Goal: Task Accomplishment & Management: Use online tool/utility

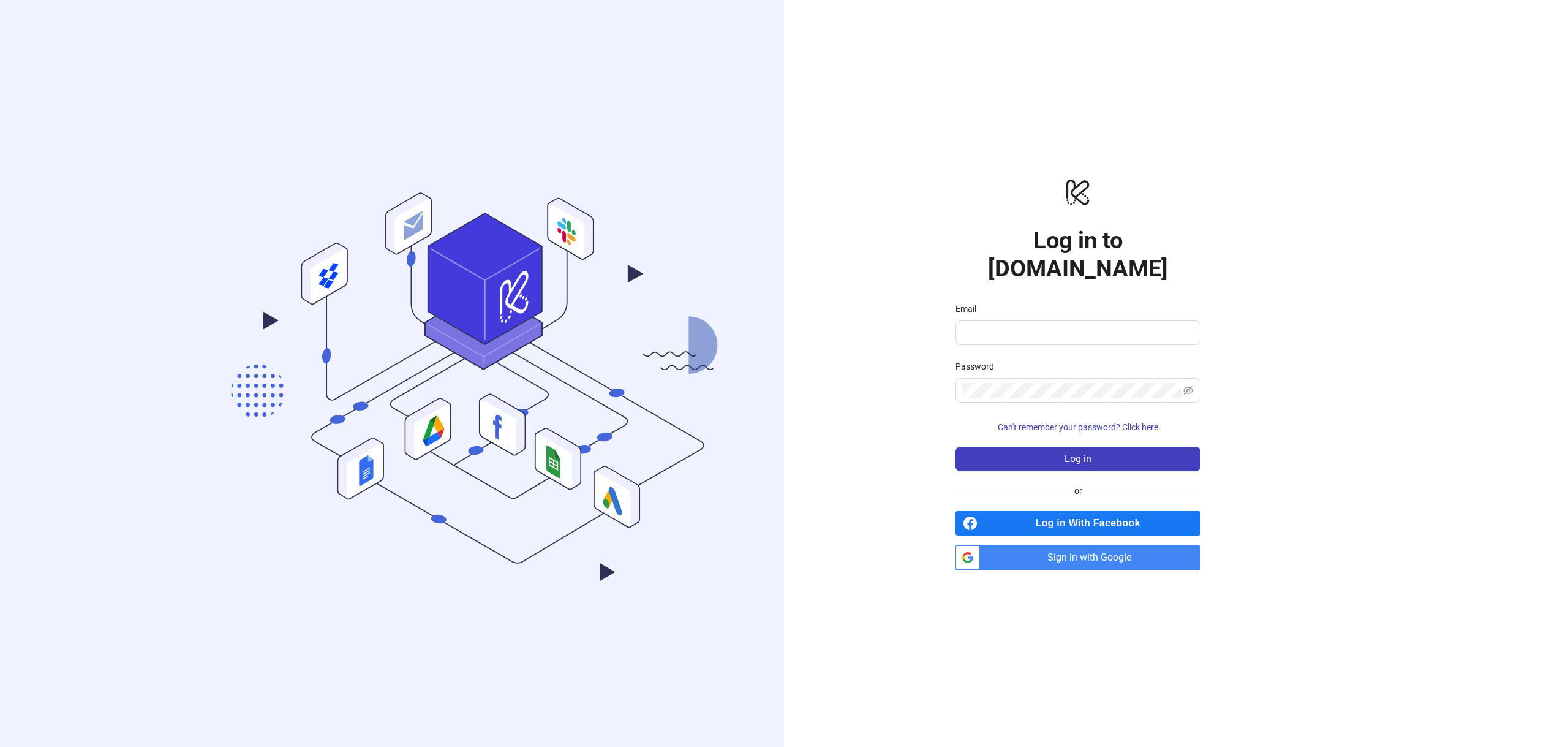
click at [1119, 547] on span "Sign in with Google" at bounding box center [1092, 558] width 216 height 25
click at [1042, 545] on span "Sign in with Google" at bounding box center [1092, 558] width 216 height 25
click at [1028, 545] on span "Sign in with Google" at bounding box center [1092, 558] width 216 height 25
click at [1035, 326] on input "Email" at bounding box center [1076, 333] width 228 height 15
click at [1125, 545] on span "Sign in with Google" at bounding box center [1092, 558] width 216 height 25
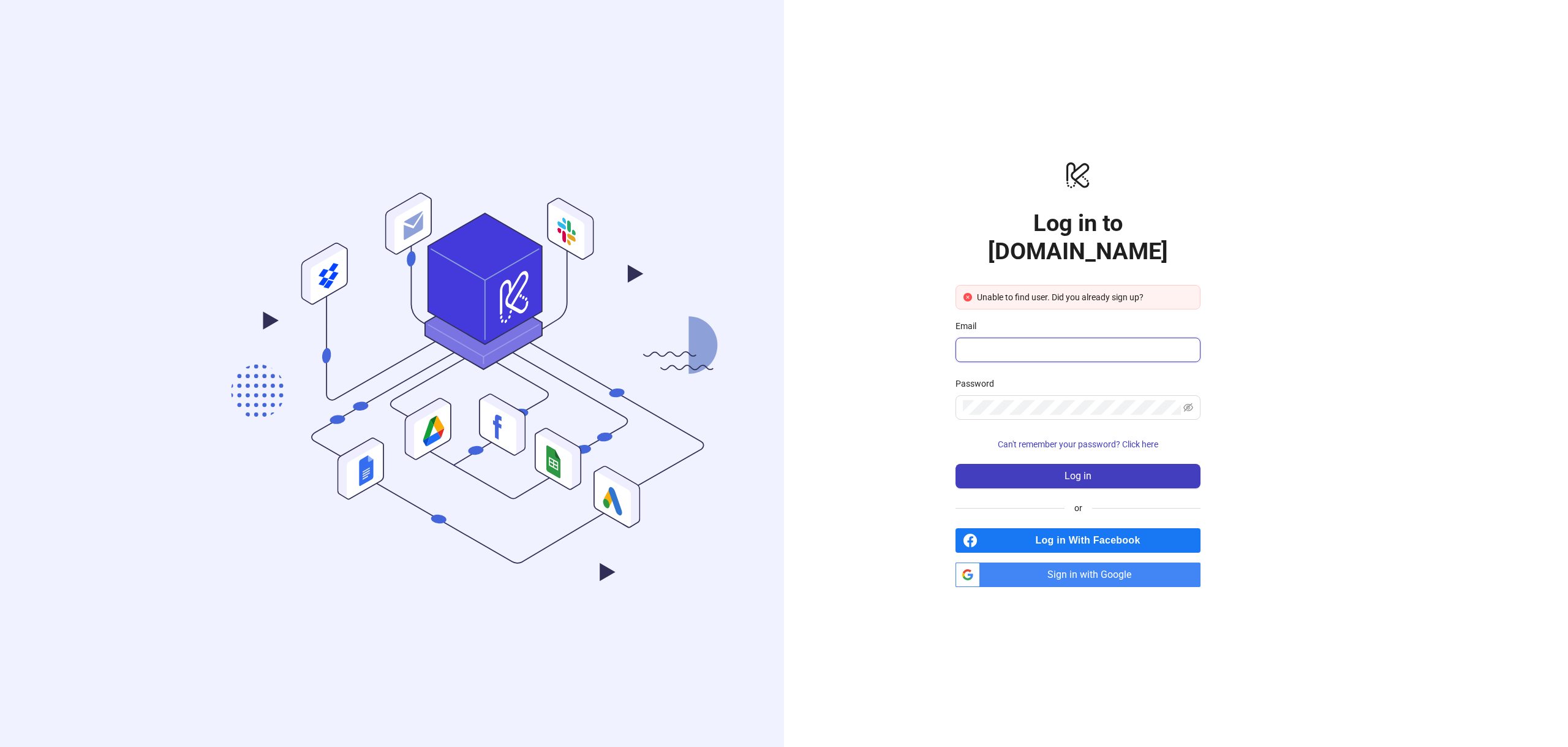
click at [1011, 343] on input "Email" at bounding box center [1076, 350] width 228 height 15
paste input "**********"
type input "**********"
click at [1092, 464] on button "Log in" at bounding box center [1078, 476] width 245 height 25
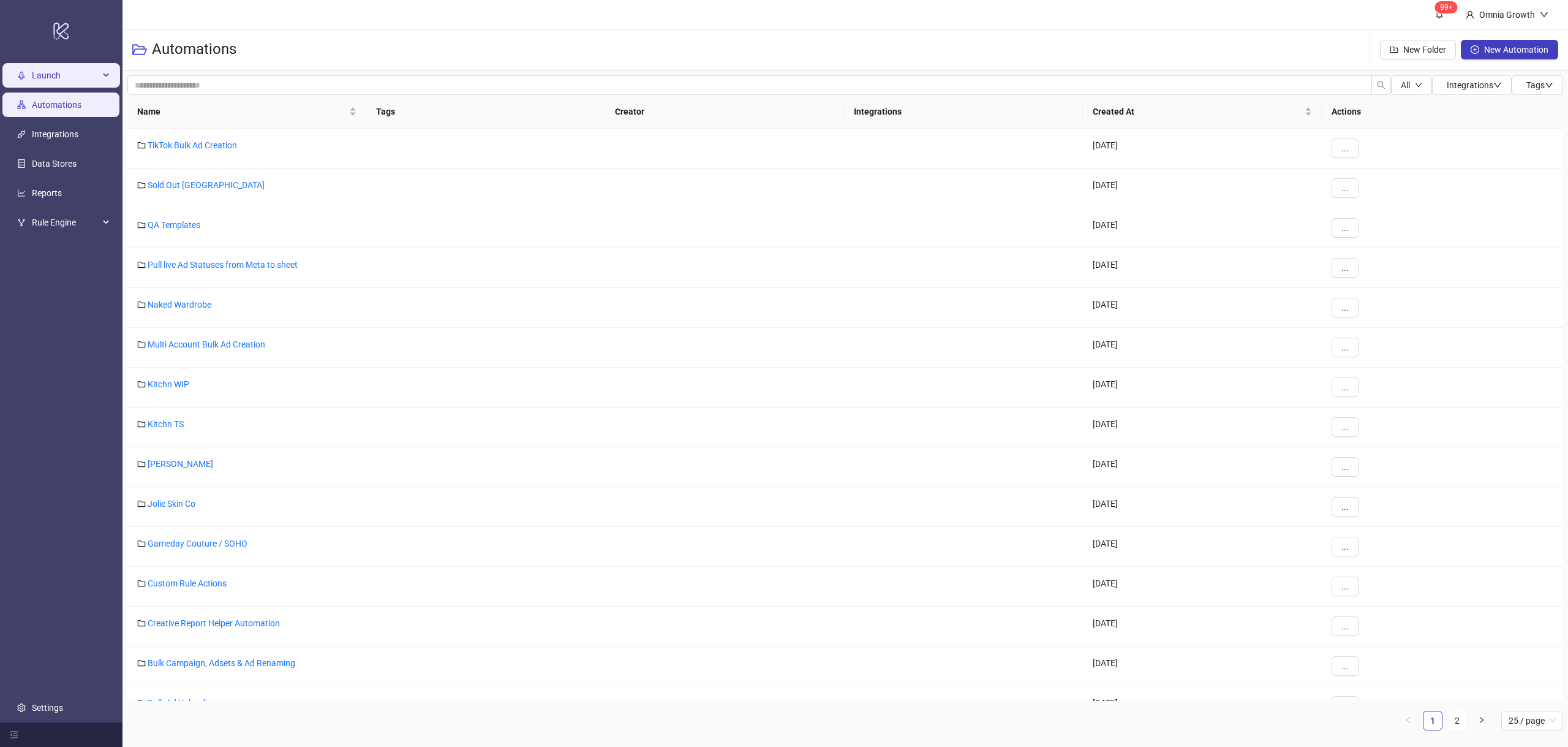
click at [114, 80] on div "Launch" at bounding box center [61, 76] width 118 height 25
click at [55, 105] on link "Sheets" at bounding box center [59, 104] width 26 height 10
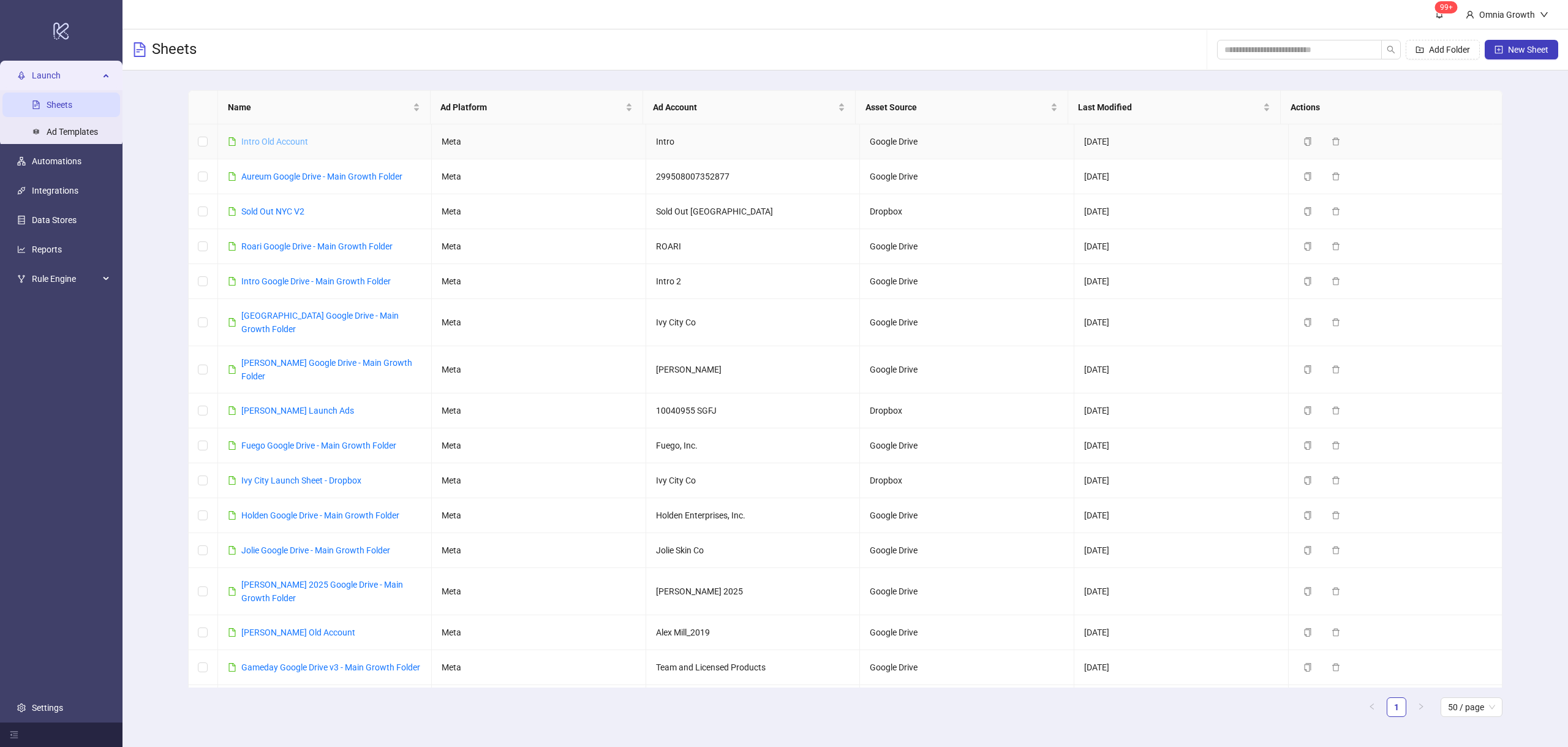
click at [269, 140] on link "Intro Old Account" at bounding box center [274, 142] width 66 height 10
click at [334, 315] on link "Ivy City Google Drive - Main Growth Folder" at bounding box center [320, 322] width 158 height 23
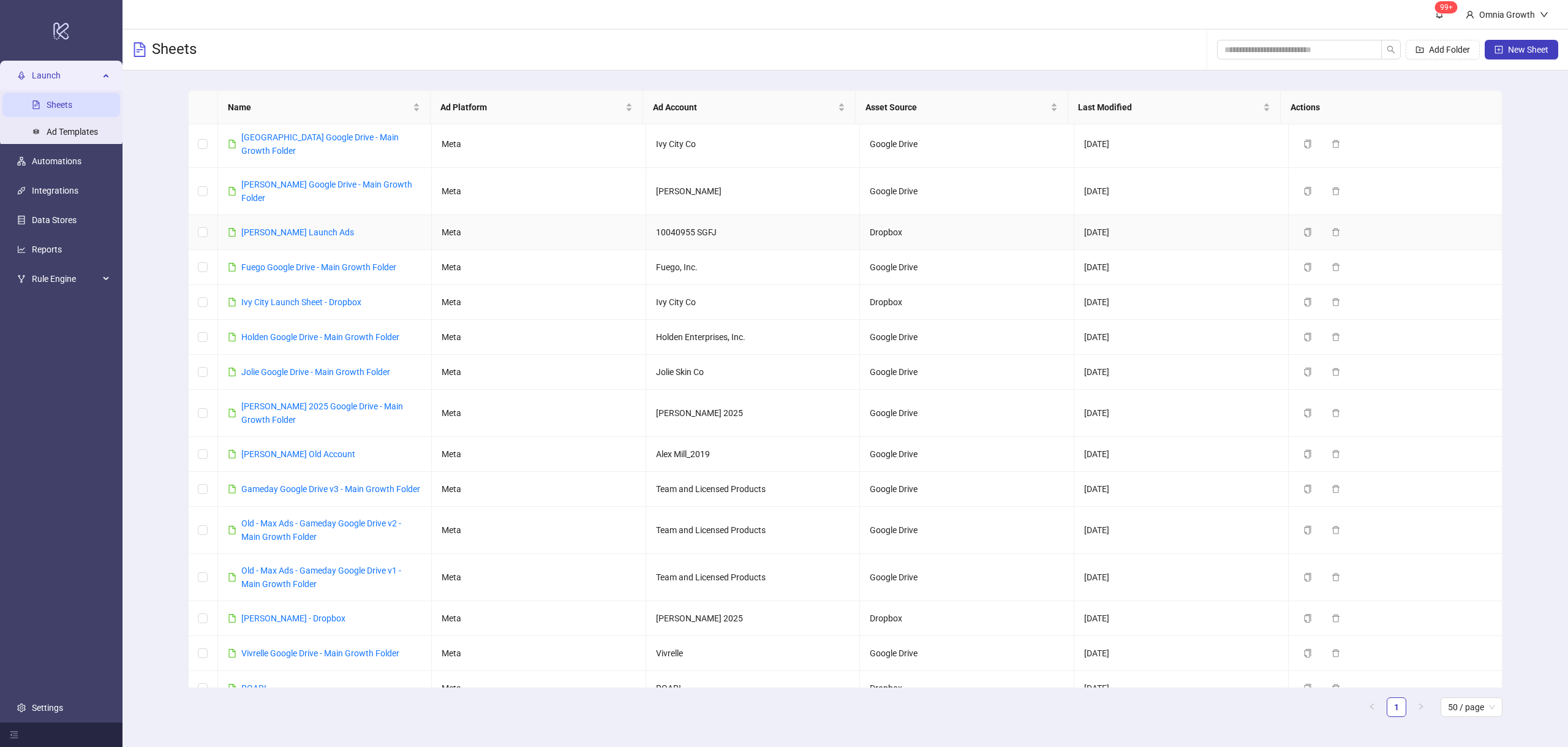
scroll to position [245, 0]
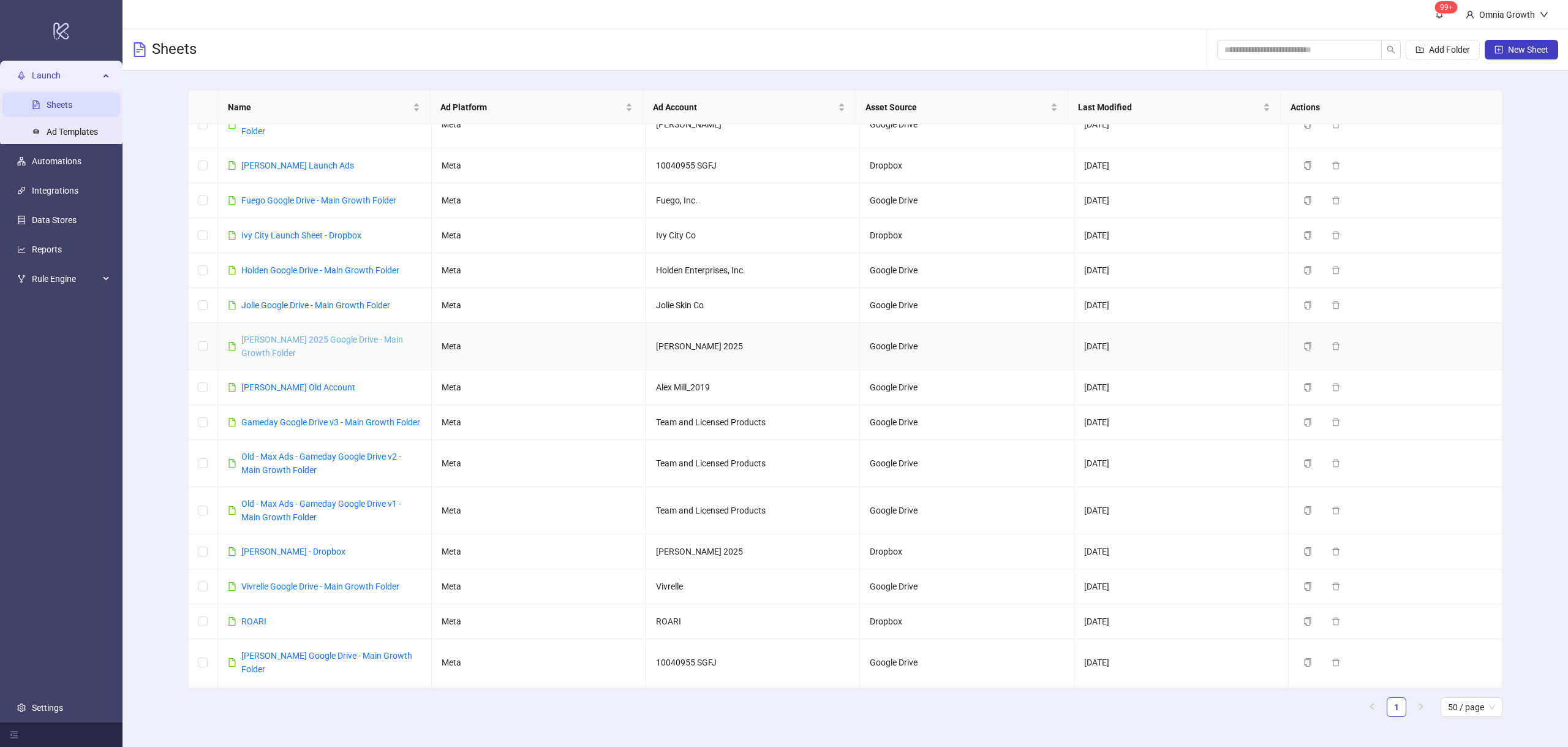
click at [359, 335] on link "Alex Mill 2025 Google Drive - Main Growth Folder" at bounding box center [322, 346] width 162 height 23
